Goal: Transaction & Acquisition: Purchase product/service

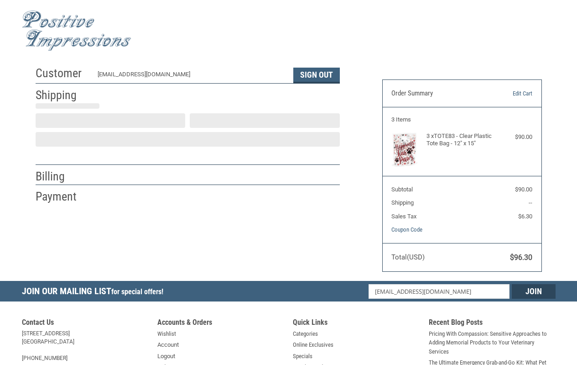
select select "IN"
select select "US"
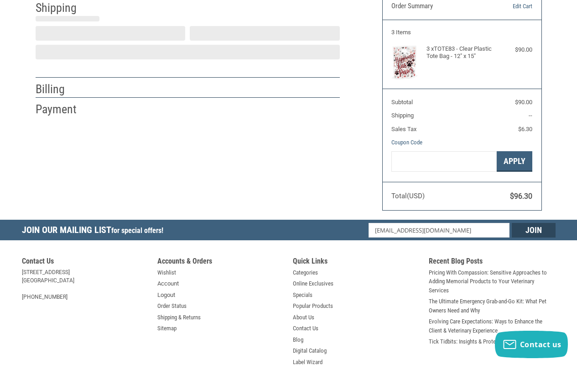
type input "[PERSON_NAME]"
select select "IN"
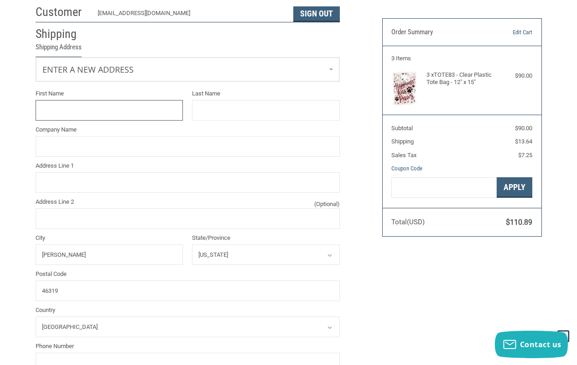
scroll to position [46, 0]
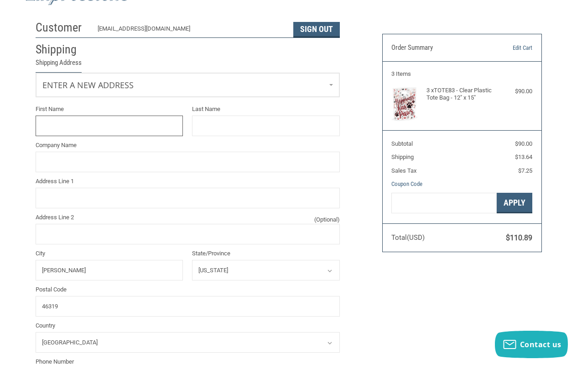
click at [99, 124] on input "First Name" at bounding box center [110, 125] width 148 height 21
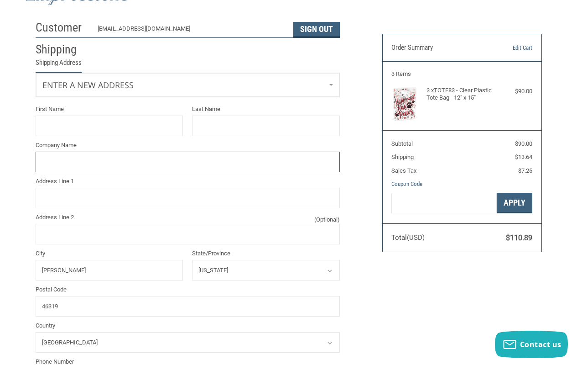
click at [84, 171] on input "Company Name" at bounding box center [188, 162] width 304 height 21
click at [178, 170] on input "[PERSON_NAME] ANIMAL HOSPITA" at bounding box center [188, 162] width 304 height 21
type input "[PERSON_NAME][GEOGRAPHIC_DATA]"
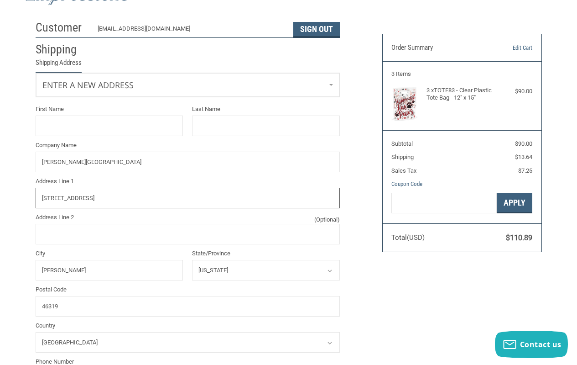
type input "[STREET_ADDRESS]"
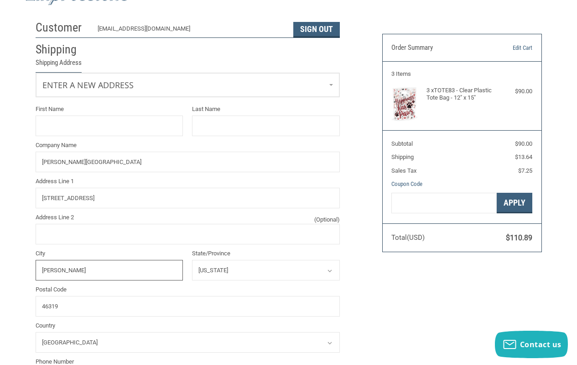
type input "[PERSON_NAME]"
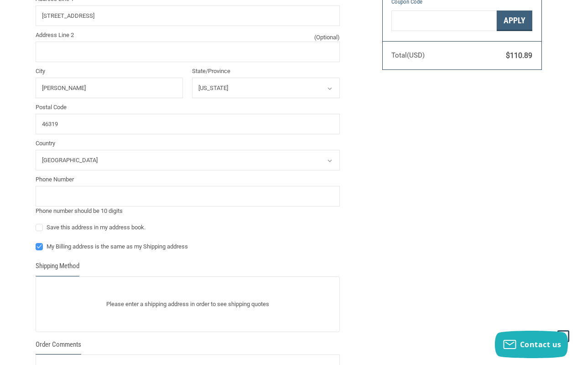
scroll to position [228, 0]
click at [119, 191] on input "tel" at bounding box center [188, 195] width 304 height 21
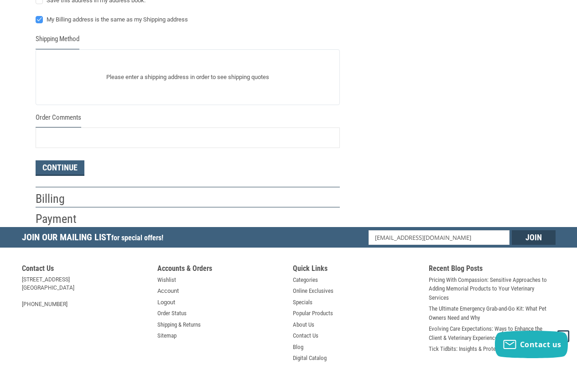
scroll to position [456, 0]
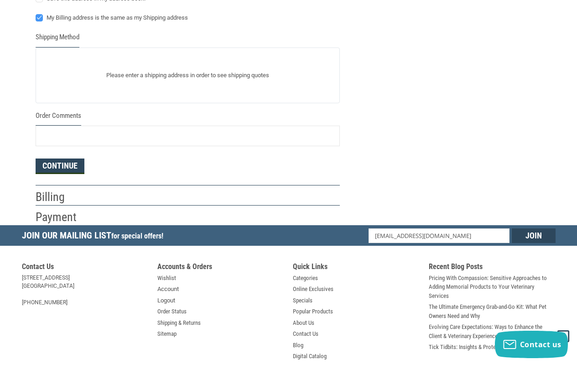
type input "2199233923"
click at [54, 165] on button "Continue" at bounding box center [60, 166] width 49 height 16
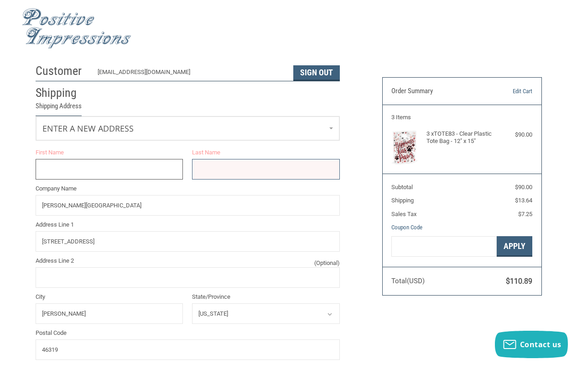
scroll to position [0, 0]
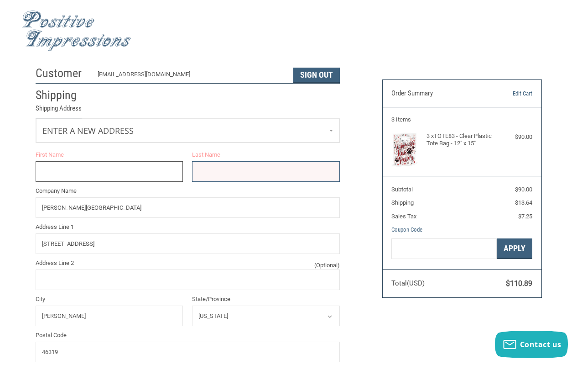
click at [115, 171] on input "First Name" at bounding box center [110, 171] width 148 height 21
type input "DR. PEG"
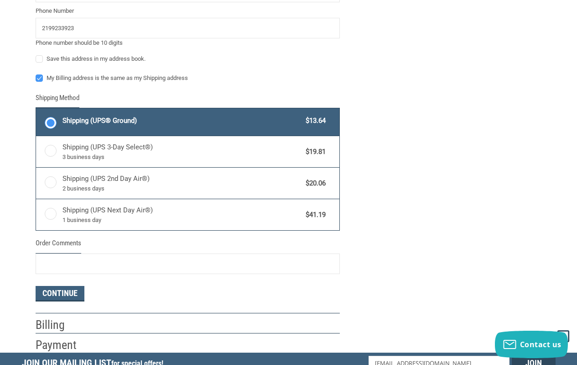
scroll to position [425, 0]
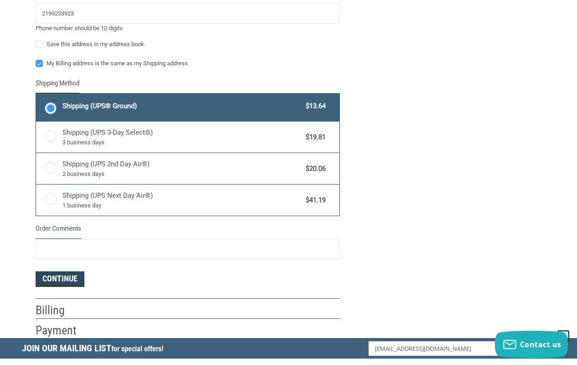
type input "AMRAM"
click at [58, 278] on button "Continue" at bounding box center [60, 279] width 49 height 16
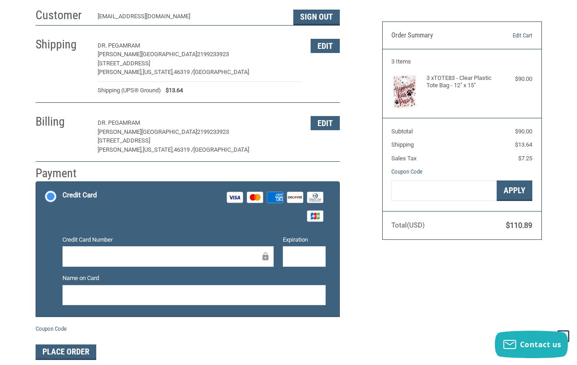
scroll to position [55, 0]
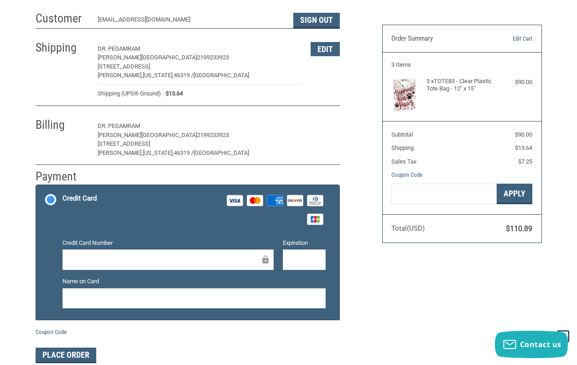
click at [327, 128] on button "Edit" at bounding box center [325, 126] width 29 height 14
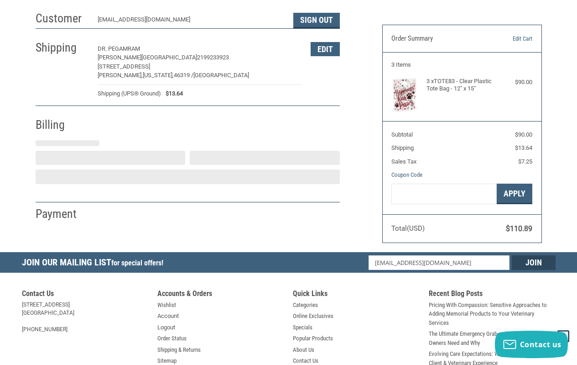
select select "IN"
select select "US"
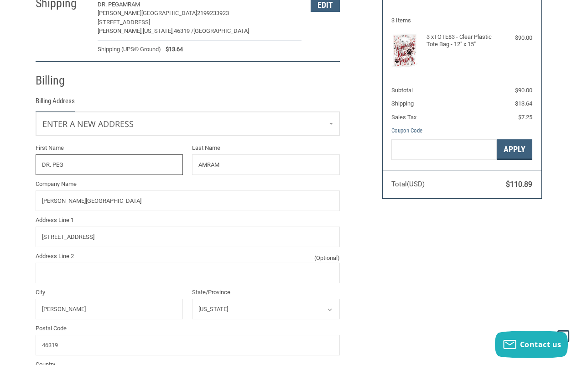
scroll to position [115, 0]
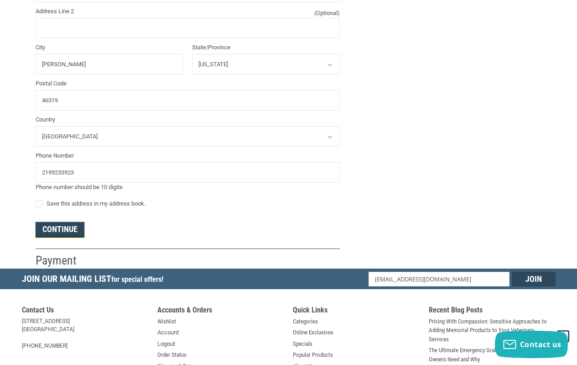
click at [53, 233] on button "Continue" at bounding box center [60, 230] width 49 height 16
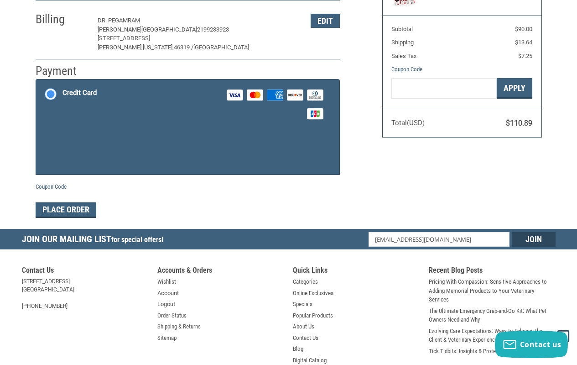
scroll to position [147, 0]
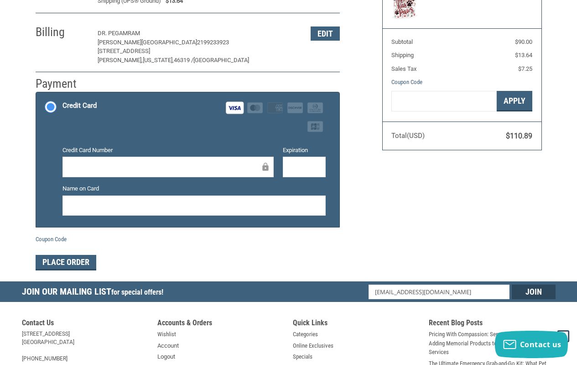
click at [123, 212] on div at bounding box center [194, 205] width 263 height 21
click at [55, 260] on button "Place Order" at bounding box center [66, 263] width 61 height 16
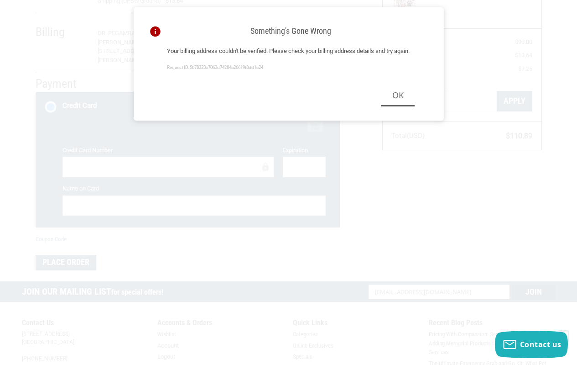
scroll to position [162, 0]
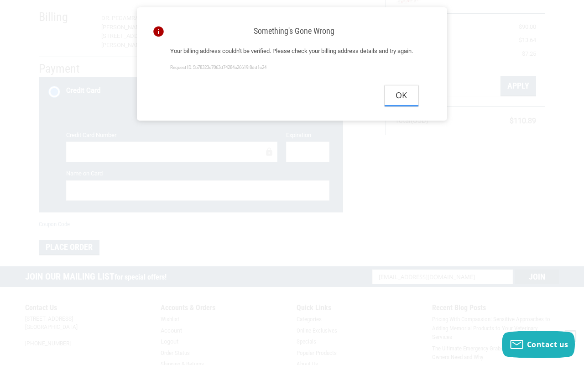
click at [402, 105] on button "Ok" at bounding box center [402, 95] width 34 height 21
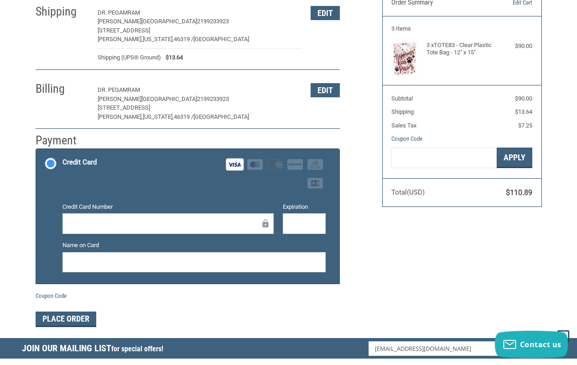
scroll to position [71, 0]
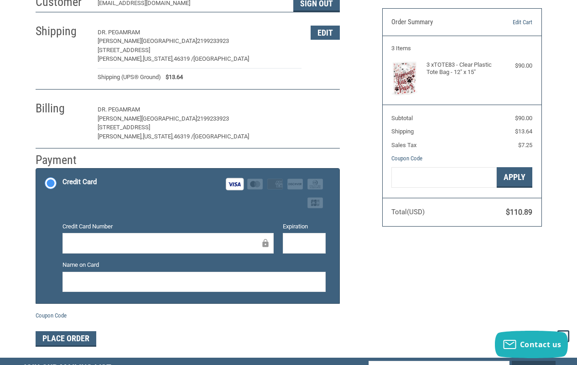
click at [324, 110] on button "Edit" at bounding box center [325, 110] width 29 height 14
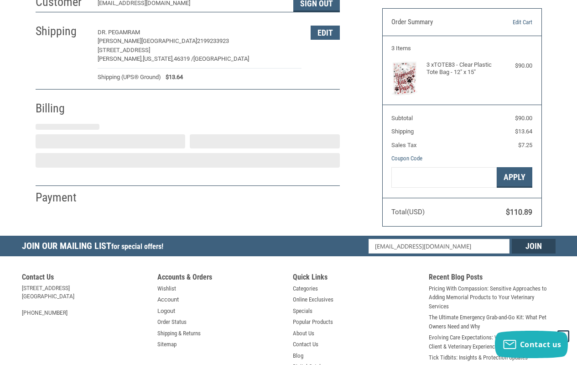
select select "IN"
select select "US"
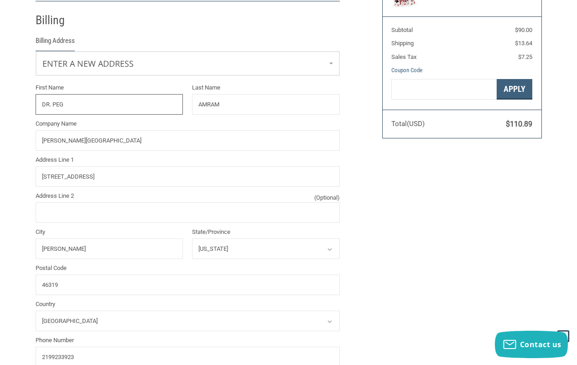
scroll to position [161, 0]
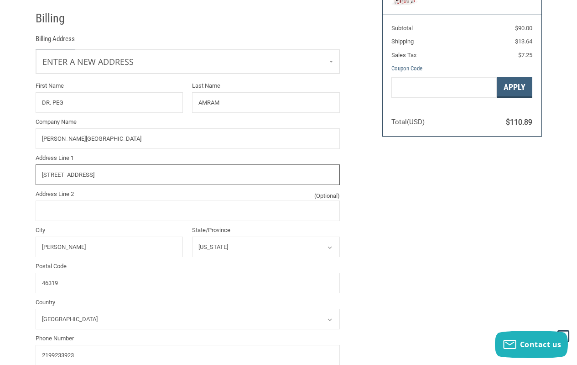
drag, startPoint x: 135, startPoint y: 173, endPoint x: 0, endPoint y: 175, distance: 134.6
click at [0, 175] on div "Customer [EMAIL_ADDRESS][DOMAIN_NAME] Sign Out Shipping [PERSON_NAME][GEOGRAPHI…" at bounding box center [288, 176] width 577 height 550
type input "895 HONEY LANE"
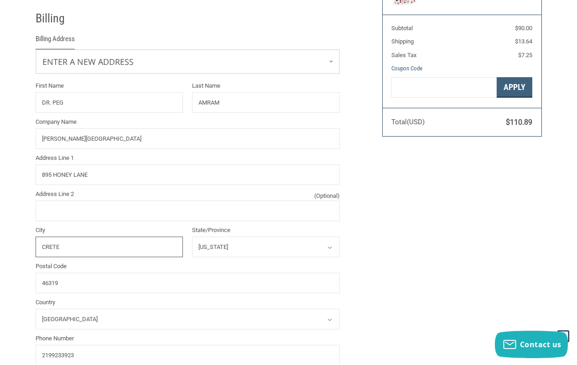
type input "CRETE"
select select "IL"
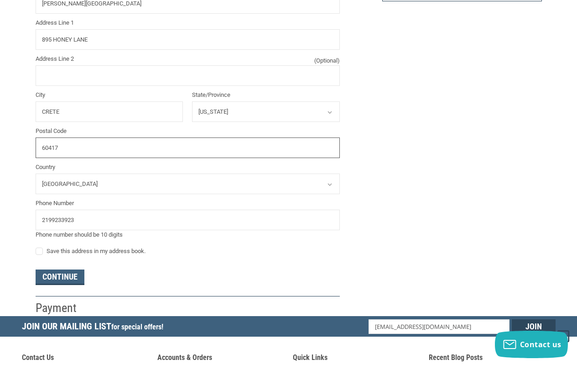
scroll to position [298, 0]
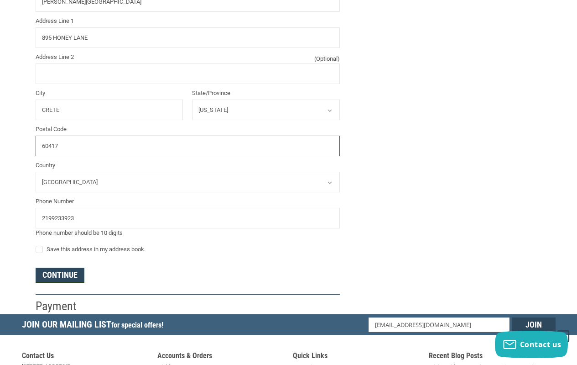
type input "60417"
click at [60, 277] on button "Continue" at bounding box center [60, 275] width 49 height 16
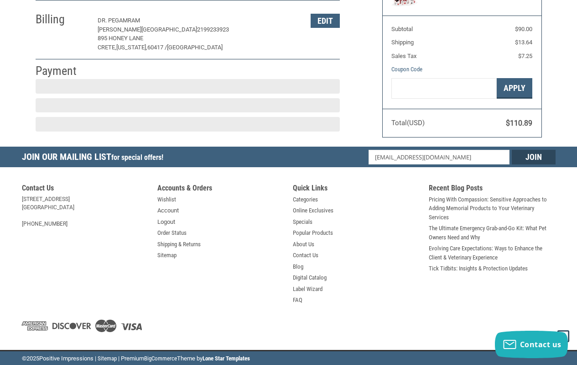
scroll to position [147, 0]
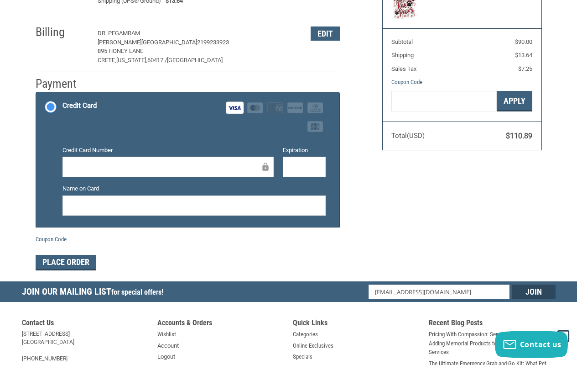
click at [211, 196] on div at bounding box center [194, 205] width 263 height 21
click at [72, 265] on button "Place Order" at bounding box center [66, 263] width 61 height 16
